Goal: Check status: Check status

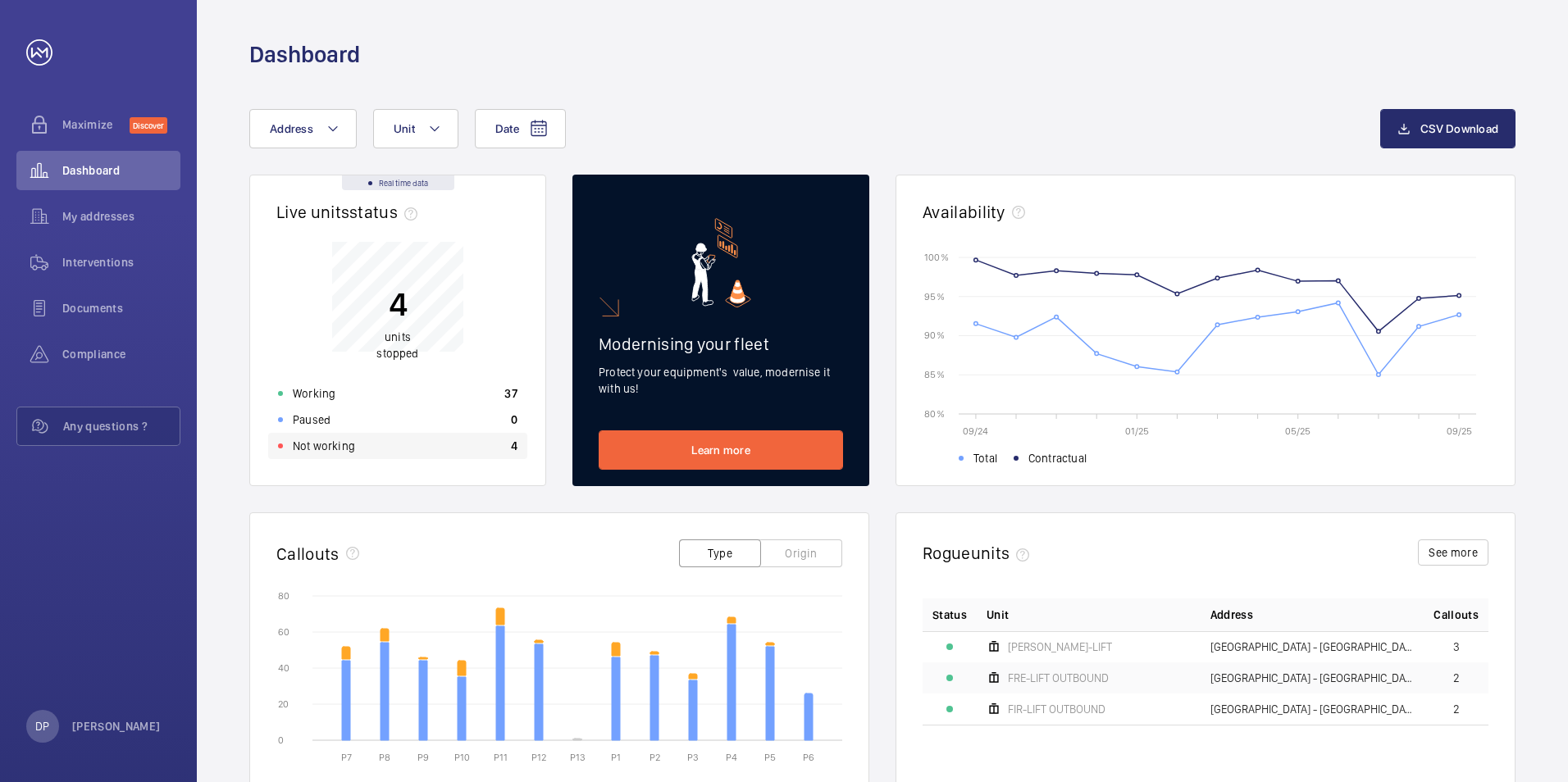
click at [337, 442] on p "Not working" at bounding box center [324, 446] width 63 height 16
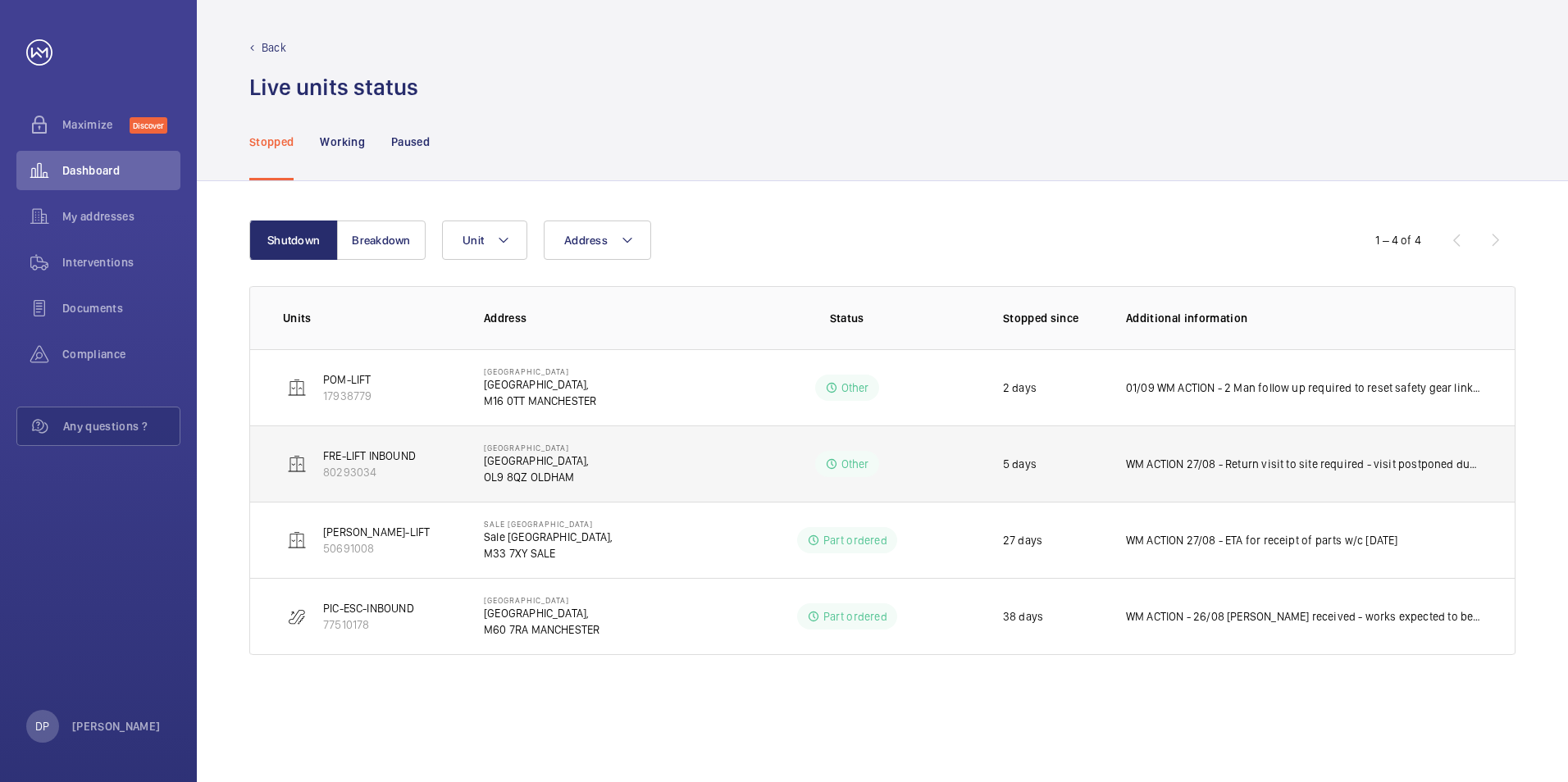
click at [1306, 461] on p "WM ACTION 27/08 - Return visit to site required - visit postponed due to torren…" at bounding box center [1303, 464] width 356 height 16
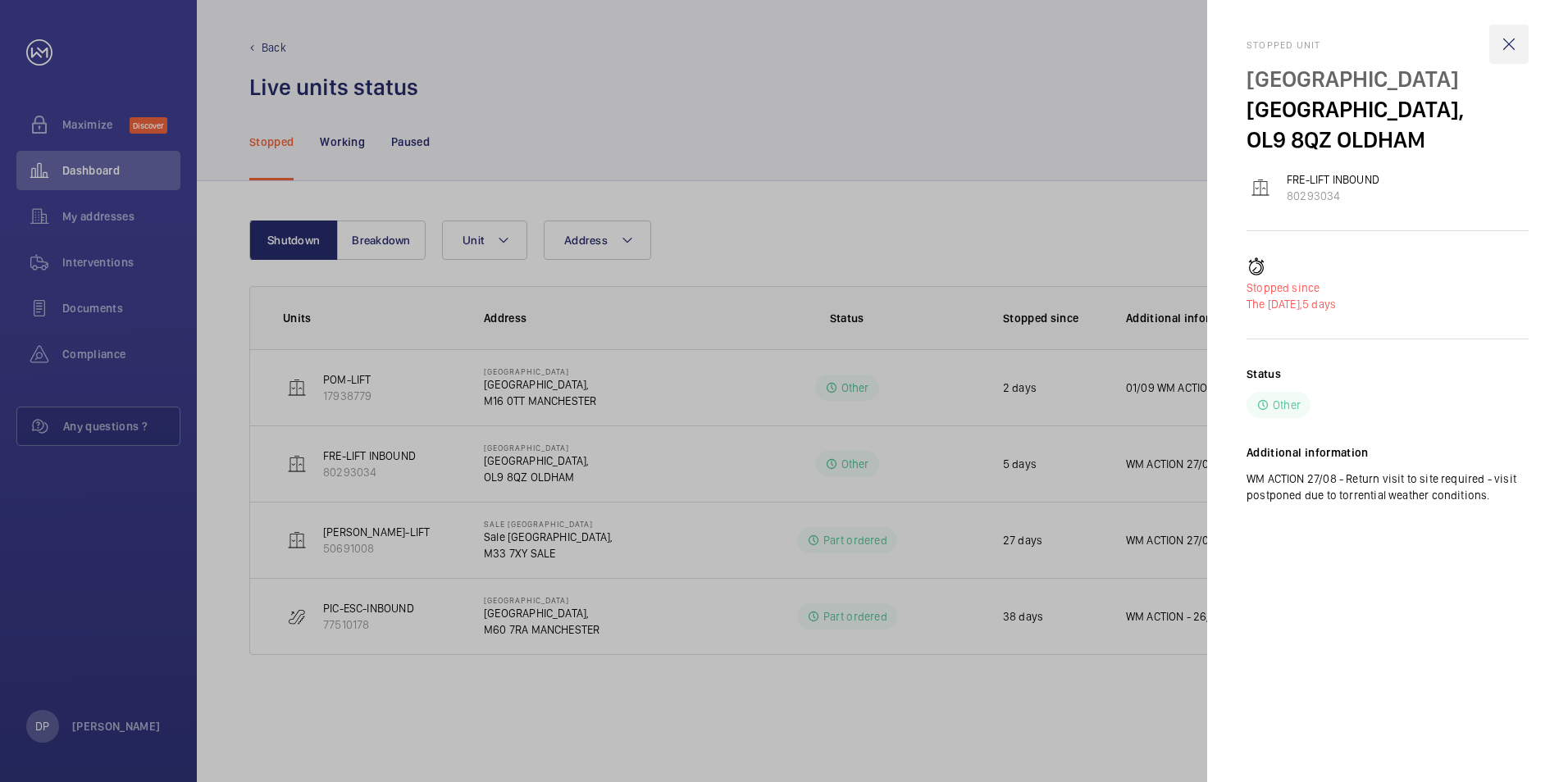
click at [1512, 47] on wm-front-icon-button at bounding box center [1509, 45] width 40 height 40
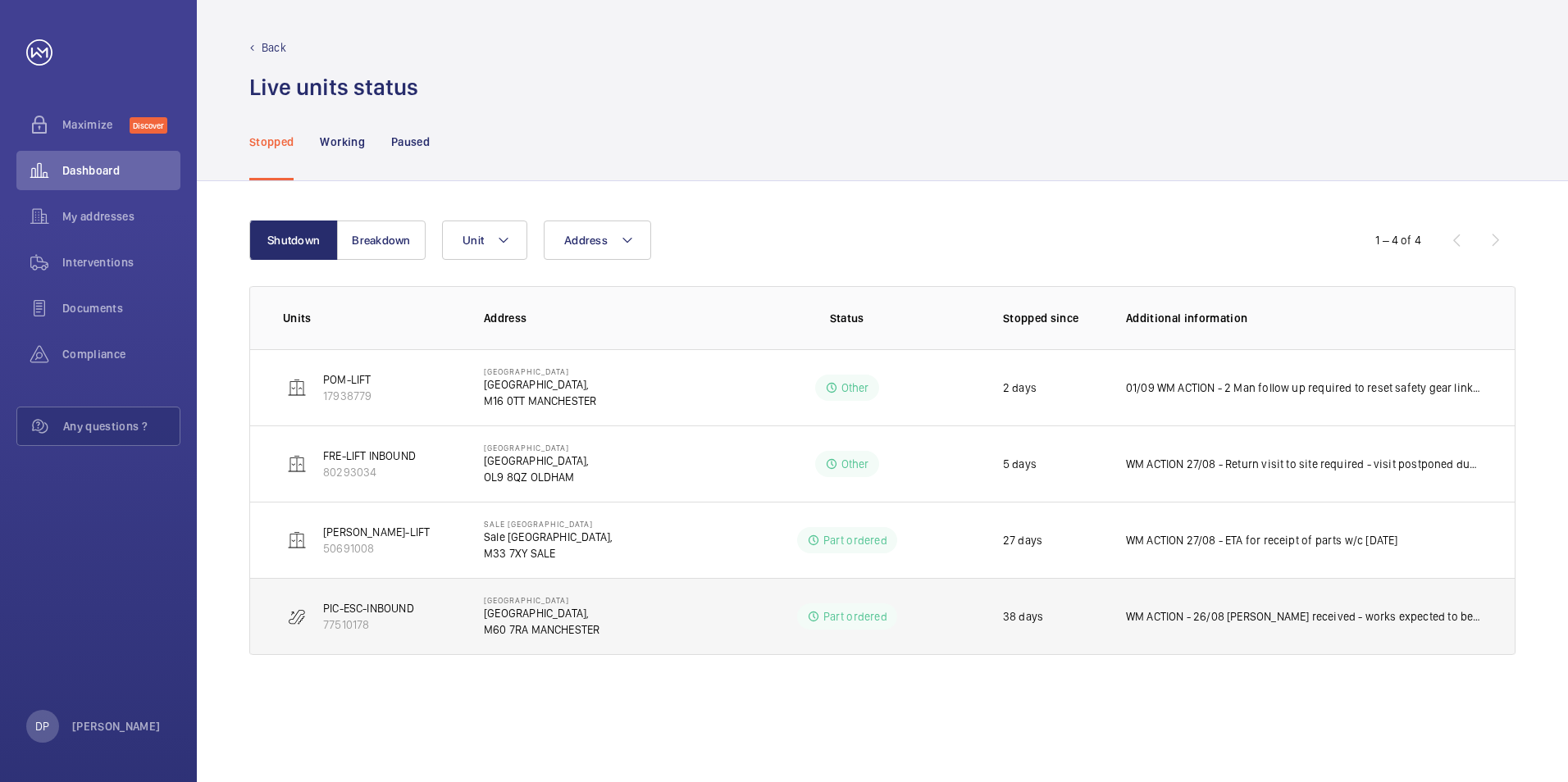
click at [1378, 619] on p "WM ACTION - 26/08 [PERSON_NAME] received - works expected to be complete w/c 01…" at bounding box center [1303, 616] width 356 height 16
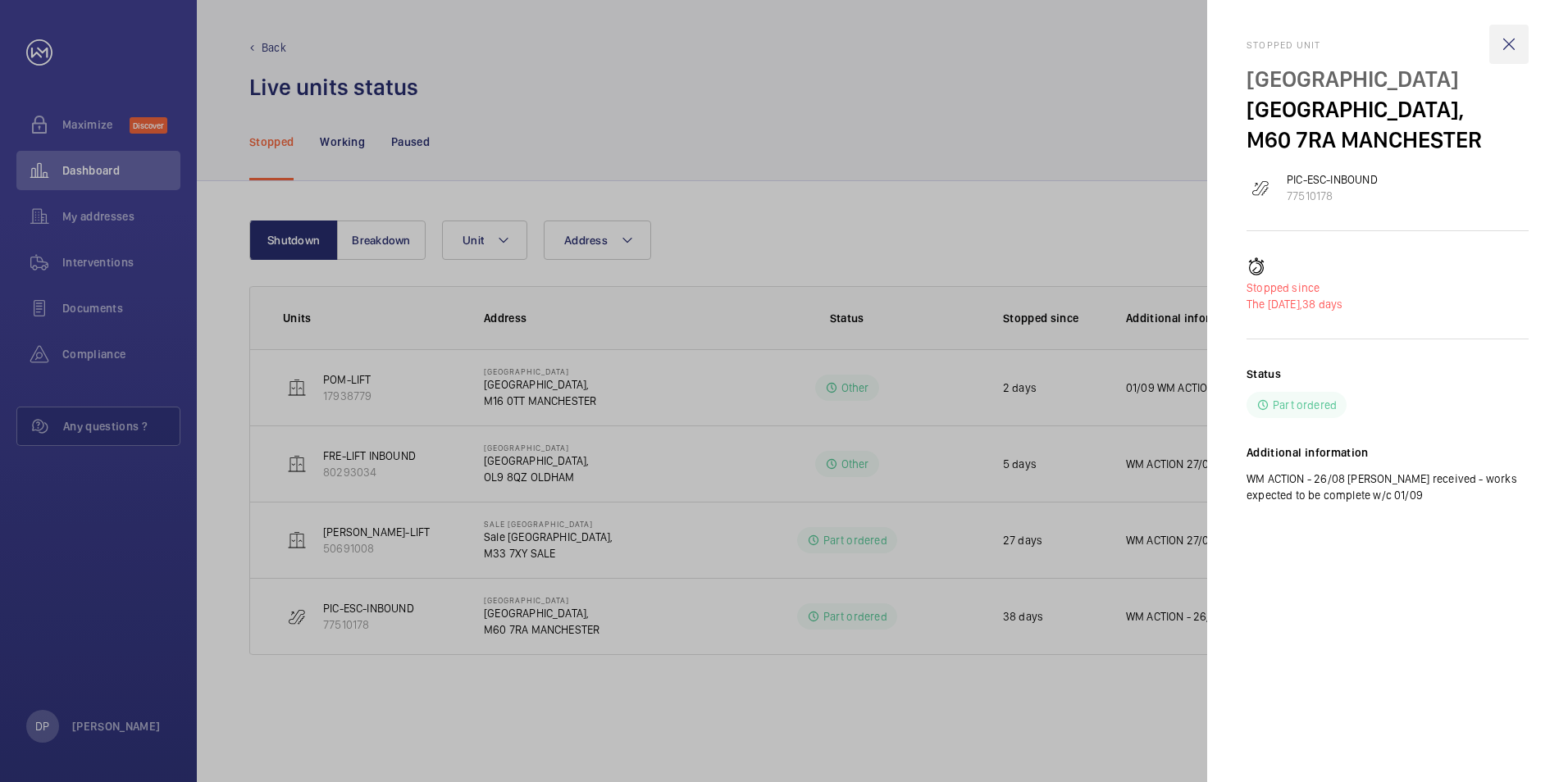
click at [1512, 45] on wm-front-icon-button at bounding box center [1509, 45] width 40 height 40
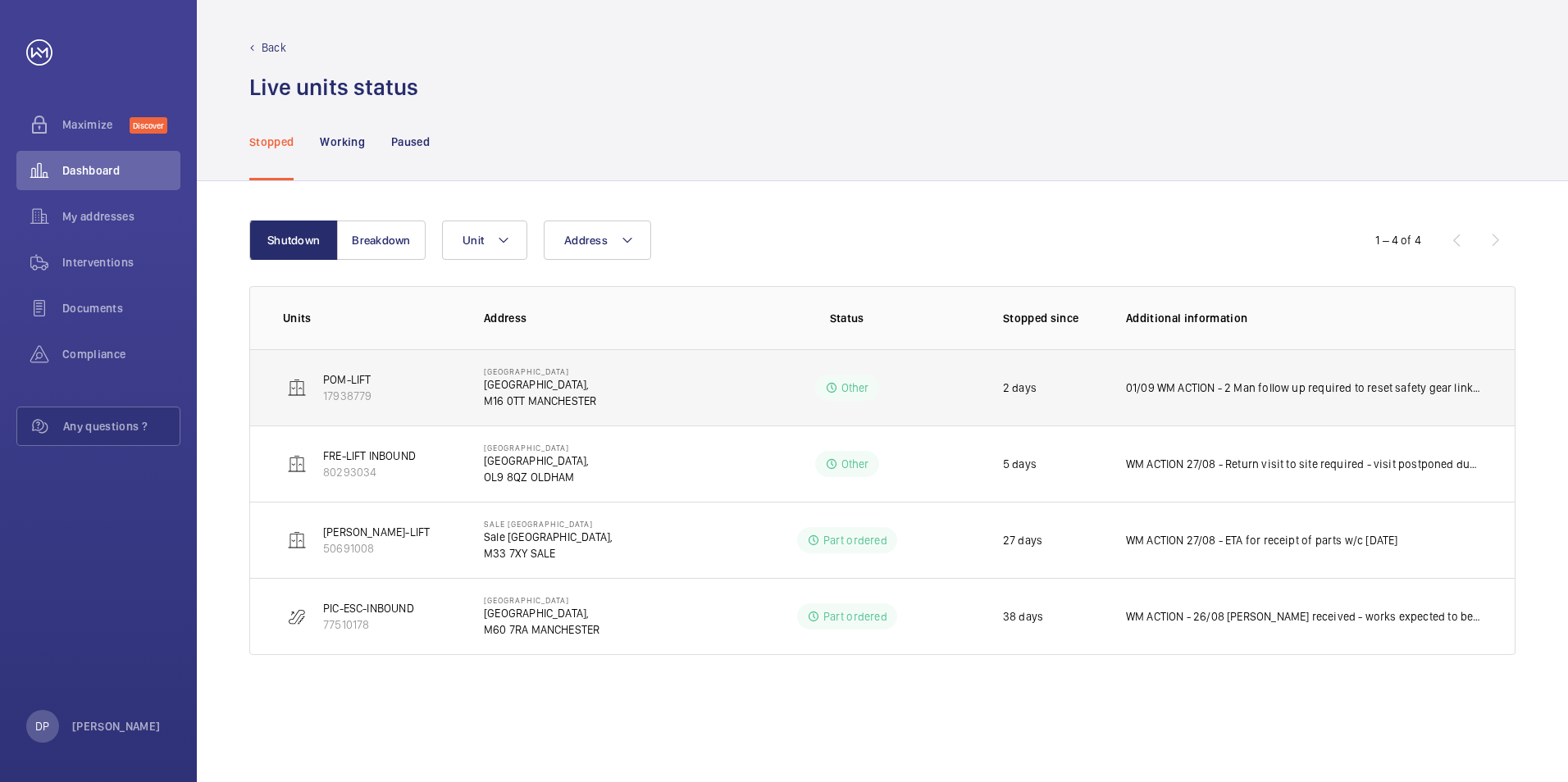
click at [739, 386] on td "Other" at bounding box center [846, 387] width 259 height 76
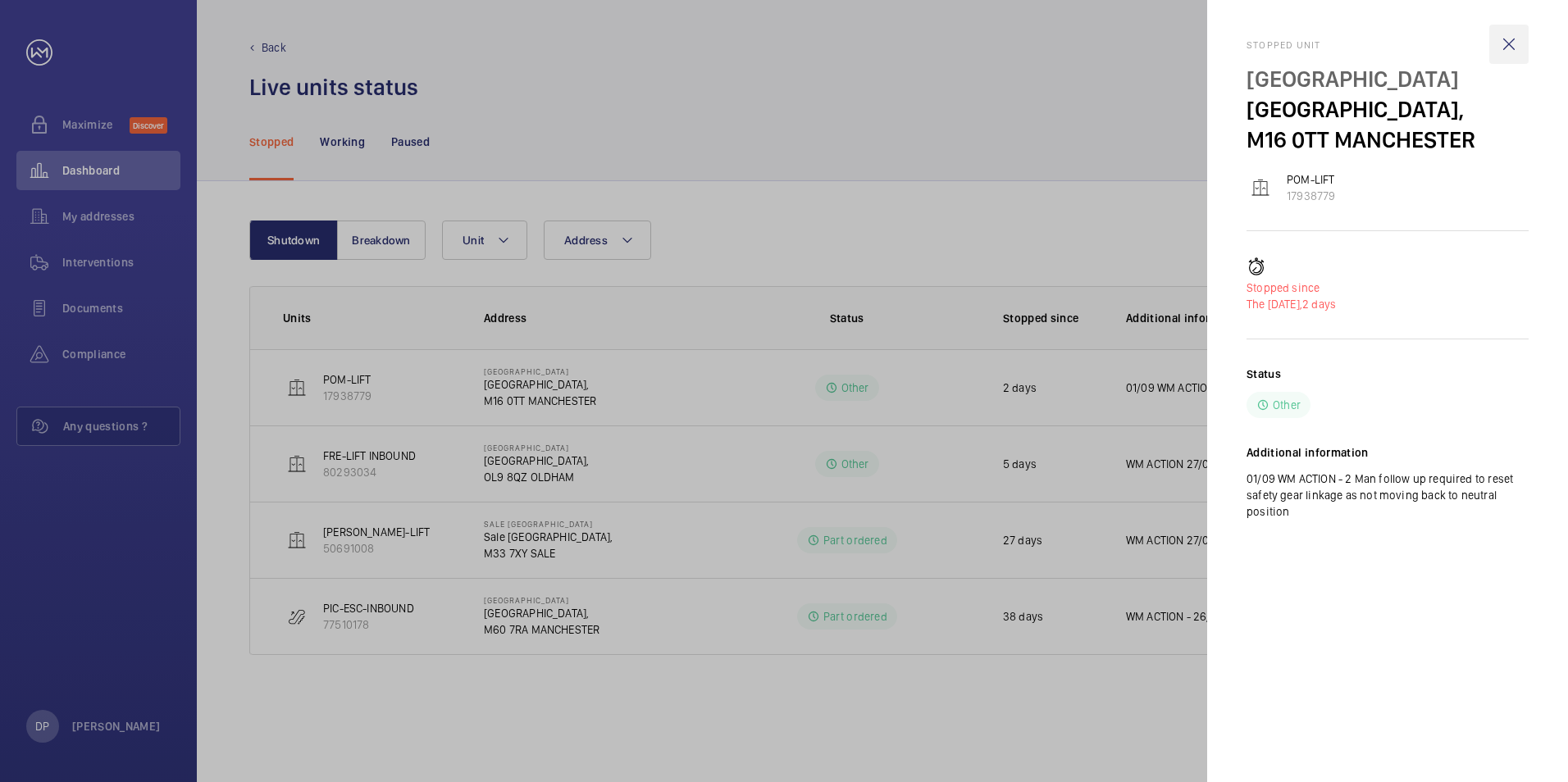
click at [1511, 36] on wm-front-icon-button at bounding box center [1509, 45] width 40 height 40
